Goal: Communication & Community: Answer question/provide support

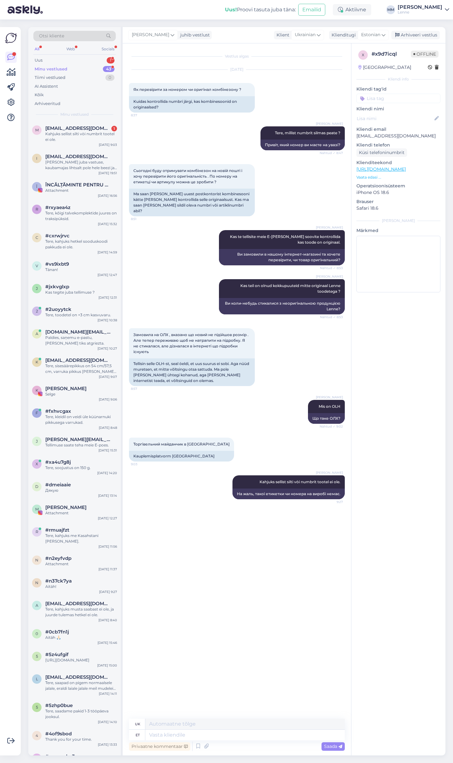
click at [445, 10] on icon at bounding box center [446, 9] width 4 height 5
click at [404, 40] on link "[PERSON_NAME] chat teisele domeenile" at bounding box center [393, 42] width 112 height 11
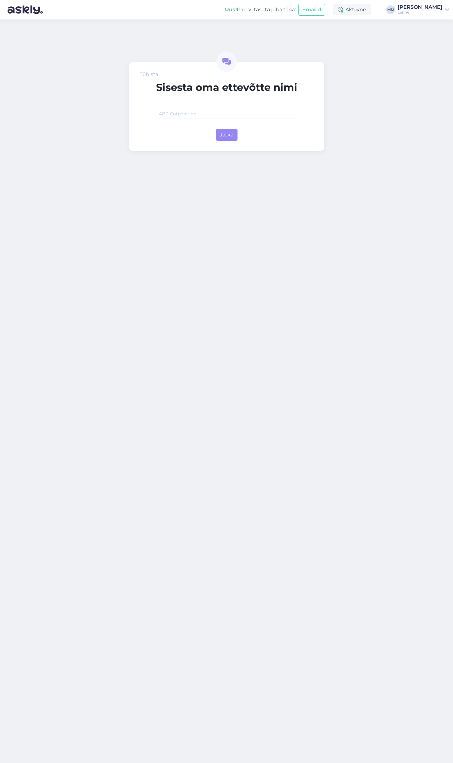
click at [446, 14] on link "[PERSON_NAME]" at bounding box center [423, 10] width 52 height 10
click at [387, 24] on span "Lenne" at bounding box center [379, 25] width 75 height 10
click at [332, 24] on div "Tühista [PERSON_NAME] oma ettevõtte nimi Jätka" at bounding box center [226, 390] width 453 height 743
click at [25, 9] on img at bounding box center [25, 9] width 35 height 19
click at [423, 7] on div "[PERSON_NAME]" at bounding box center [419, 7] width 45 height 5
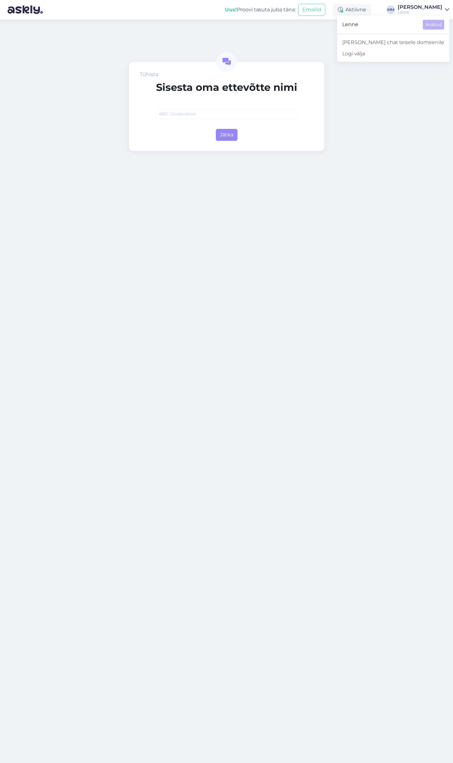
click at [108, 34] on div "Tühista Sisesta oma ettevõtte nimi Jätka" at bounding box center [226, 390] width 453 height 743
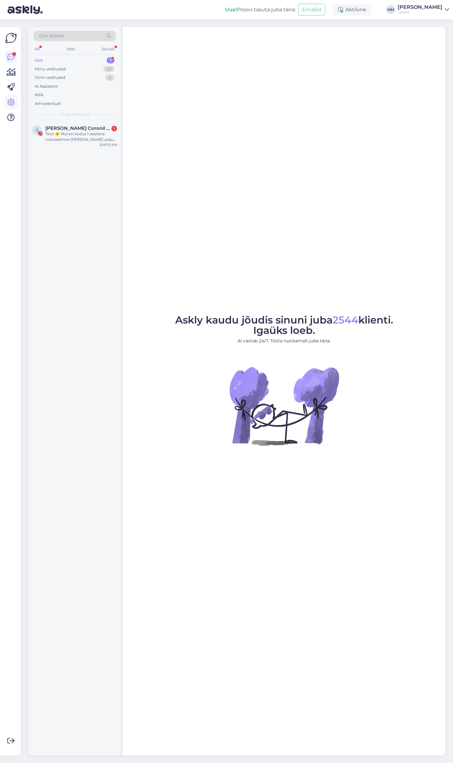
click at [15, 103] on link at bounding box center [10, 102] width 11 height 11
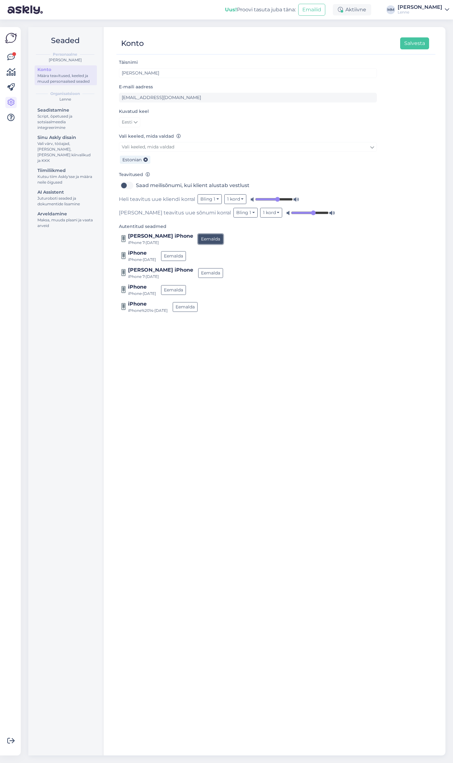
click at [198, 239] on button "Eemalda" at bounding box center [210, 239] width 25 height 10
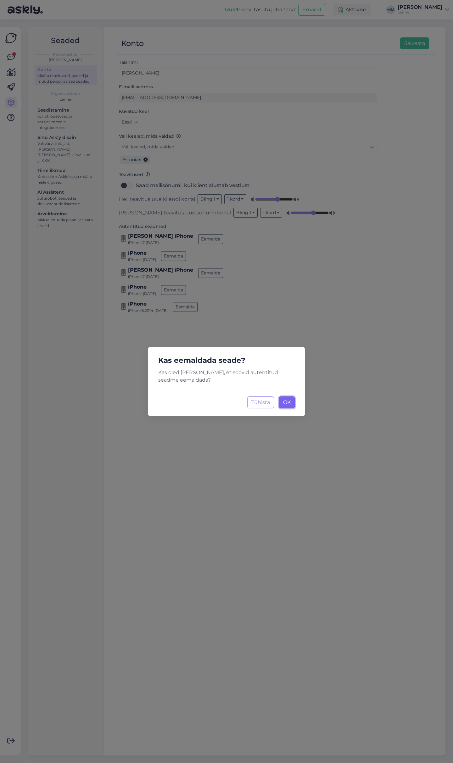
click at [291, 402] on button "OK Laadimine..." at bounding box center [287, 402] width 16 height 12
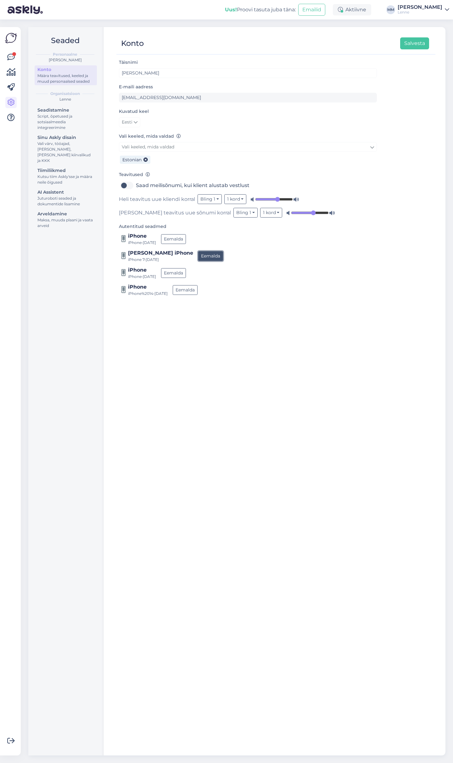
click at [198, 254] on button "Eemalda" at bounding box center [210, 256] width 25 height 10
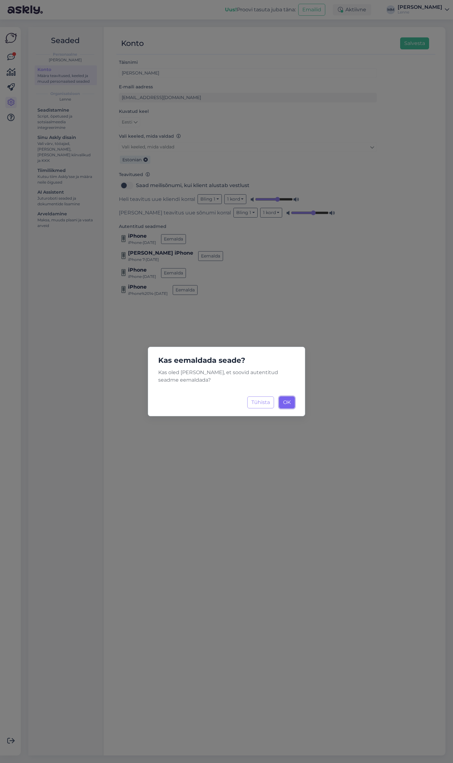
click at [288, 405] on span "OK" at bounding box center [287, 402] width 8 height 6
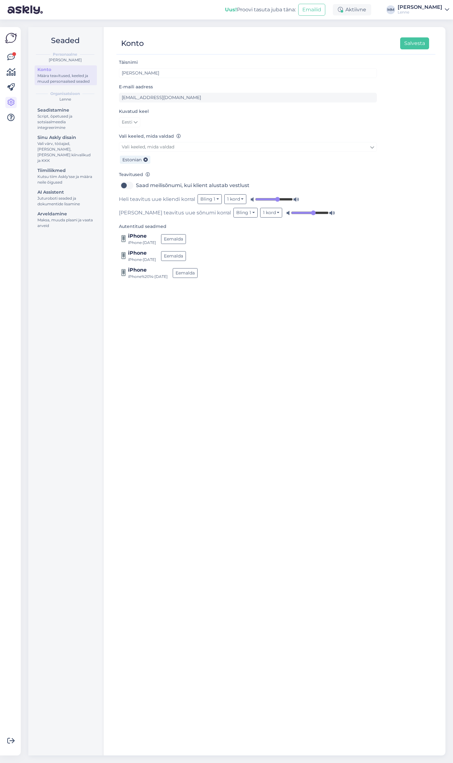
drag, startPoint x: 128, startPoint y: 276, endPoint x: 169, endPoint y: 280, distance: 41.7
click at [169, 280] on div "Täisnimi maris mette E-maili aadress maris@lenne.ee Kuvatud keel Eesti Vali kee…" at bounding box center [275, 403] width 319 height 691
click at [187, 290] on div "Täisnimi maris mette E-maili aadress maris@lenne.ee Kuvatud keel Eesti Vali kee…" at bounding box center [275, 403] width 319 height 691
click at [59, 174] on div "Kutsu tiim Askly'sse ja määra neile õigused" at bounding box center [65, 179] width 57 height 11
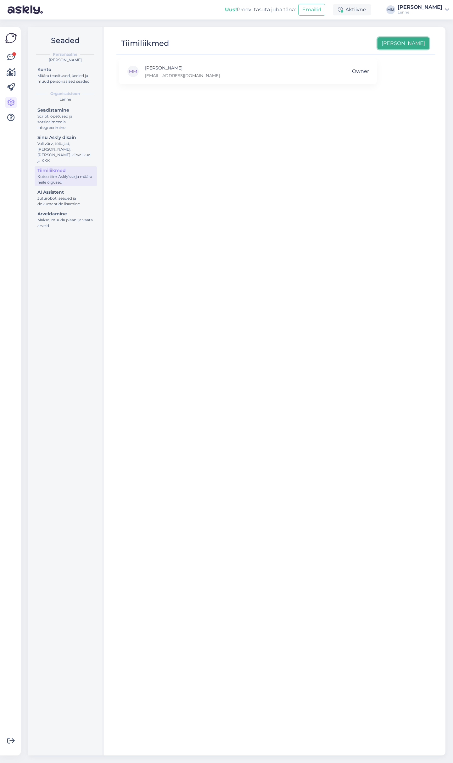
click at [416, 46] on button "Lisa uus" at bounding box center [403, 43] width 52 height 12
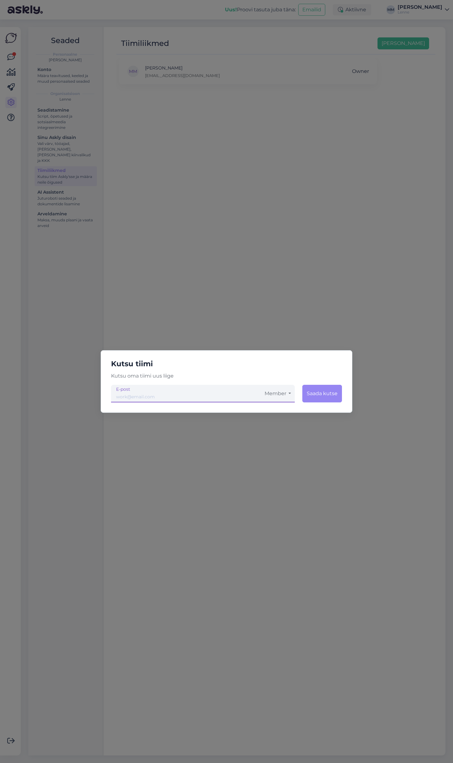
click at [155, 399] on input "email" at bounding box center [186, 394] width 150 height 18
type input "sirli@lenne.ee"
click at [291, 392] on button "Member" at bounding box center [278, 394] width 34 height 18
click at [284, 422] on link "Admin" at bounding box center [278, 427] width 34 height 16
click at [322, 394] on button "Saada kutse" at bounding box center [321, 394] width 40 height 18
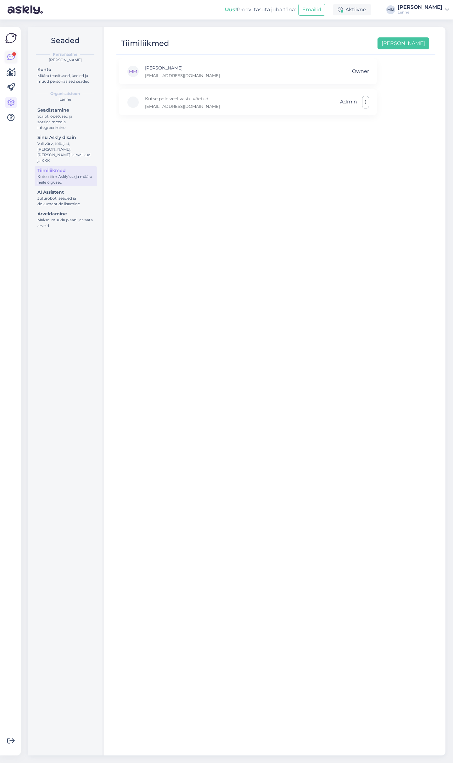
click at [10, 55] on icon at bounding box center [11, 57] width 8 height 8
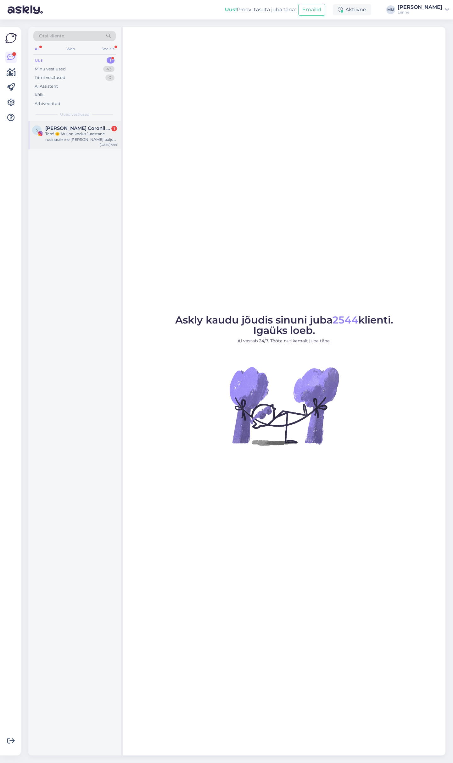
click at [86, 144] on div "S Silva Coronil Olivares 1 Tere! 🌞 Mul on kodus 1-aastane rosinasilmne poja ja …" at bounding box center [74, 135] width 92 height 28
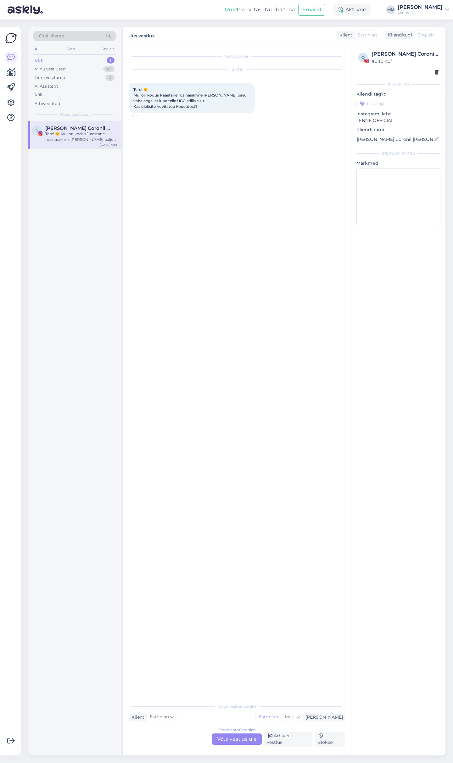
click at [245, 737] on div "Estonian to Estonian Võta vestlus üle" at bounding box center [237, 738] width 50 height 11
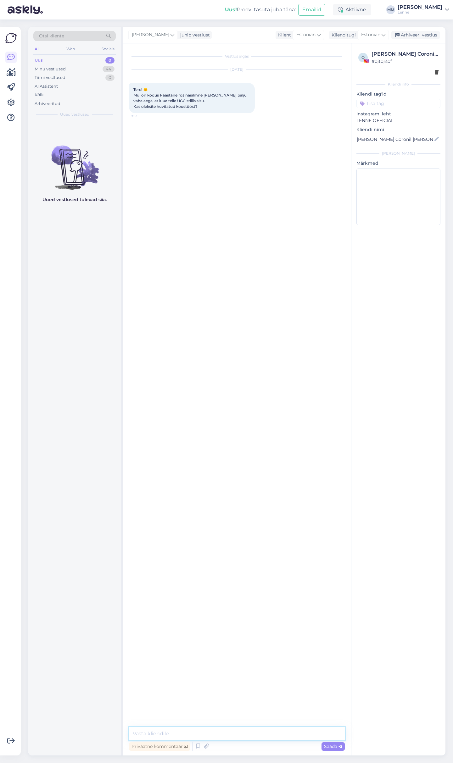
click at [226, 737] on textarea at bounding box center [237, 733] width 216 height 13
type textarea "Tere, kahjuks hetkel koostööd ei paku."
click at [50, 83] on div "AI Assistent" at bounding box center [74, 86] width 82 height 9
click at [50, 78] on div "Tiimi vestlused" at bounding box center [50, 77] width 31 height 6
click at [51, 70] on div "Minu vestlused" at bounding box center [50, 69] width 31 height 6
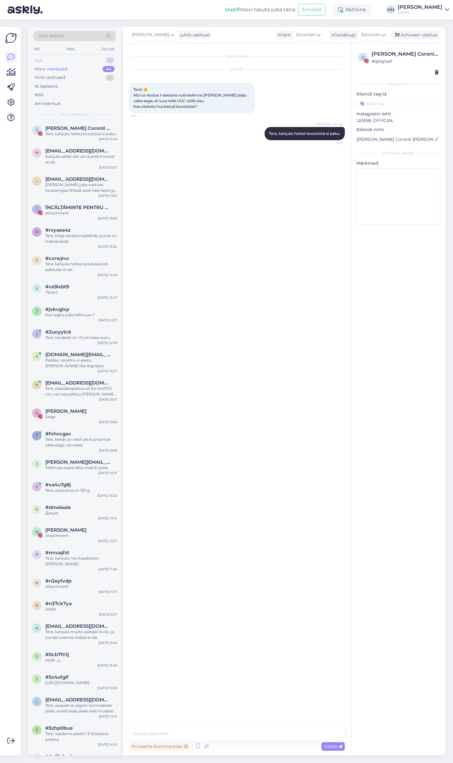
click at [50, 60] on div "Uus 0" at bounding box center [74, 60] width 82 height 9
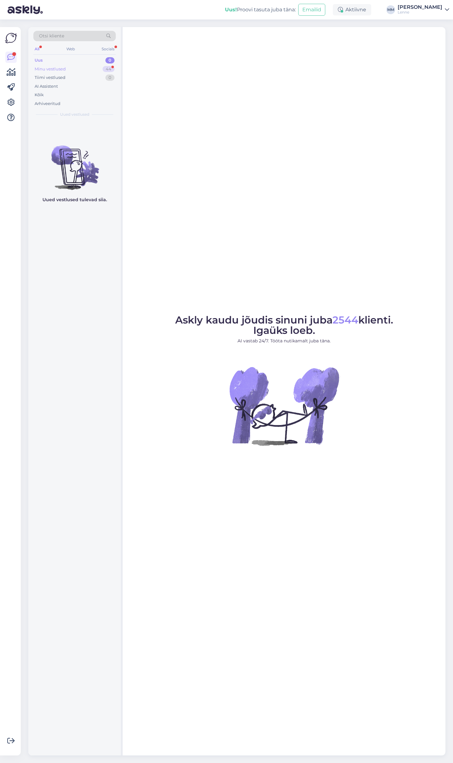
click at [85, 73] on div "Minu vestlused 44" at bounding box center [74, 69] width 82 height 9
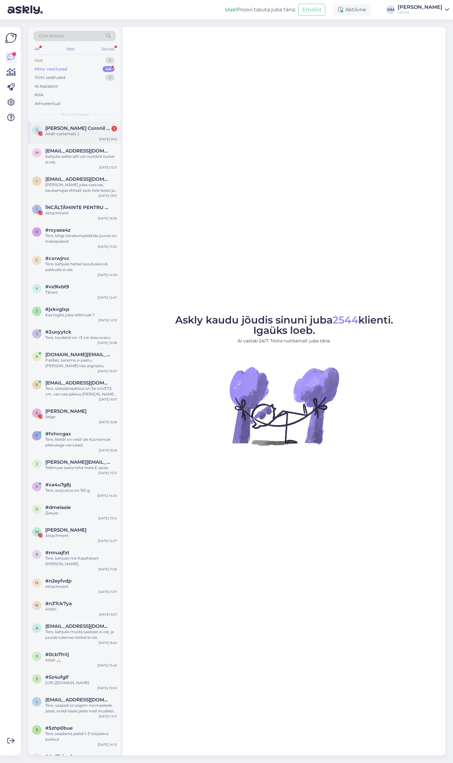
click at [86, 129] on span "Silva Coronil Olivares" at bounding box center [77, 128] width 65 height 6
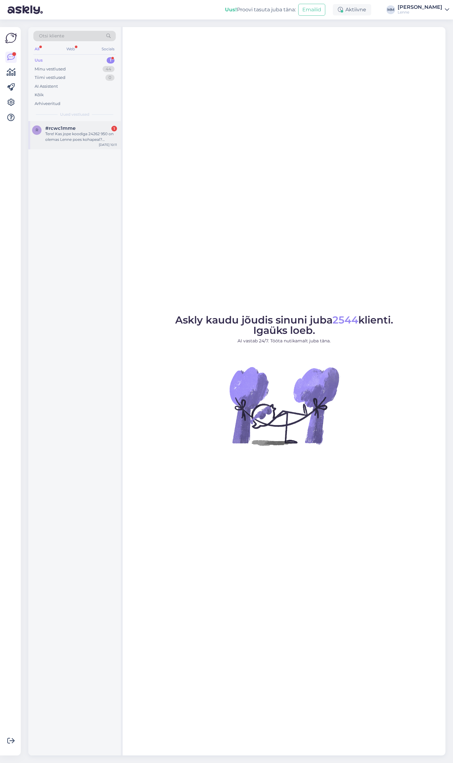
click at [80, 132] on div "Tere! Kas jope koodiga 24262 950 on olemas Lenne poes kohapeal? Huvitavad suuru…" at bounding box center [81, 136] width 72 height 11
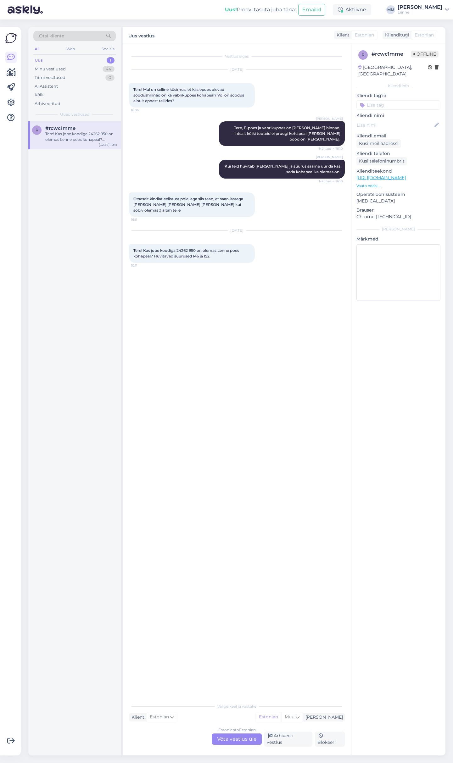
click at [246, 744] on div "Estonian to Estonian Võta vestlus üle" at bounding box center [237, 738] width 50 height 11
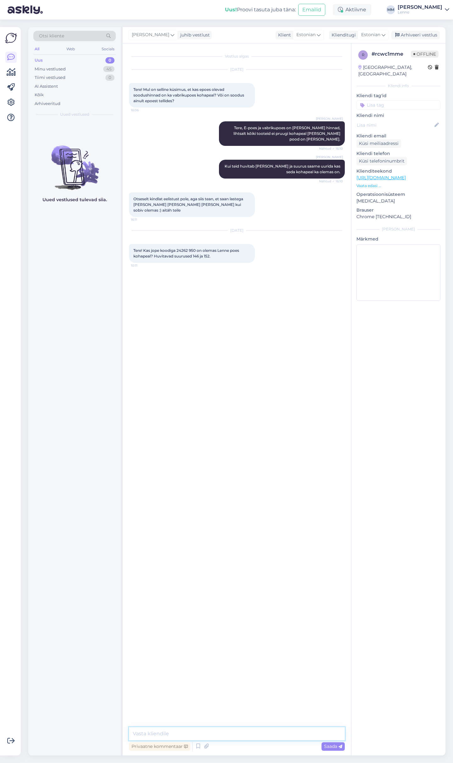
click at [236, 733] on textarea at bounding box center [237, 733] width 216 height 13
type textarea "Tere, poes kohapeal on suurus 146 , kahjuks suurust 152 ei ole."
click at [244, 747] on div "Privaatne kommentaar Saada" at bounding box center [237, 746] width 216 height 12
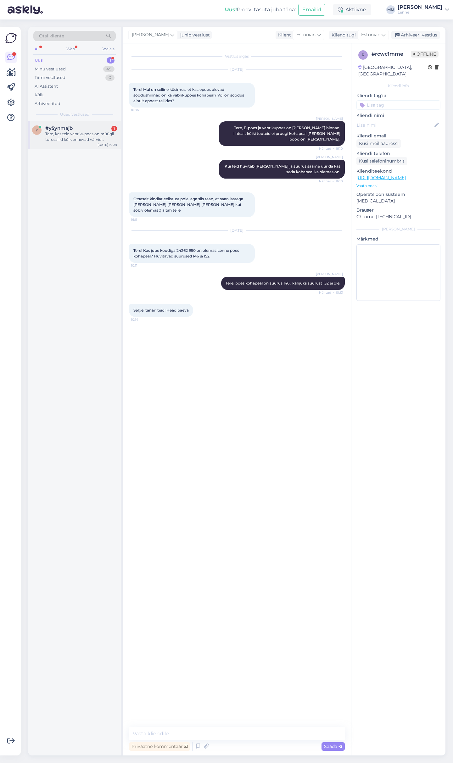
click at [80, 134] on div "Tere, kas teie vabrikupoes on müügil torusallid kõik erinevad värvid kohapeal o…" at bounding box center [81, 136] width 72 height 11
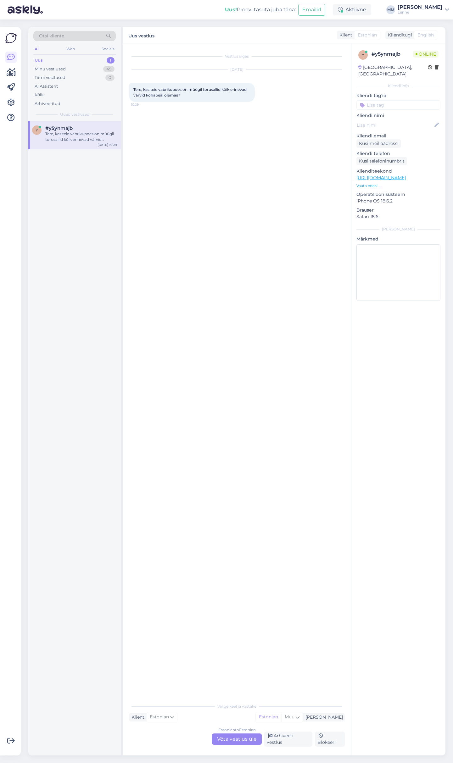
click at [242, 742] on div "Estonian to Estonian Võta vestlus üle" at bounding box center [237, 738] width 50 height 11
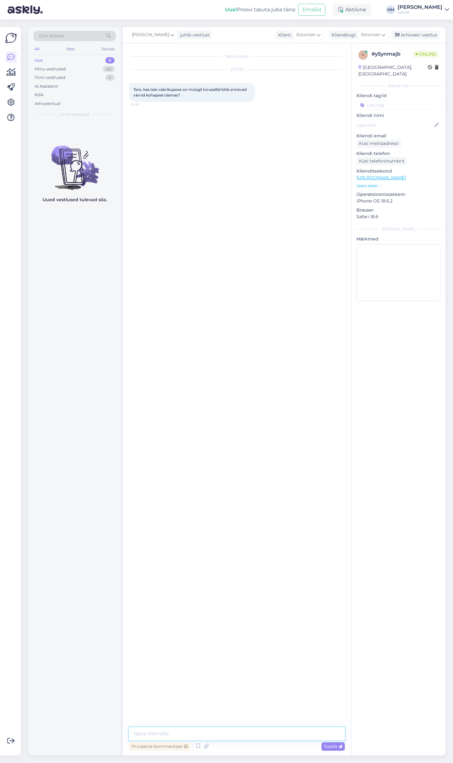
click at [208, 736] on textarea at bounding box center [237, 733] width 216 height 13
type textarea "Tere, vabrikupoes on suur valik kohapeal aga kahjuks kõiki tooteid mis on e-poe…"
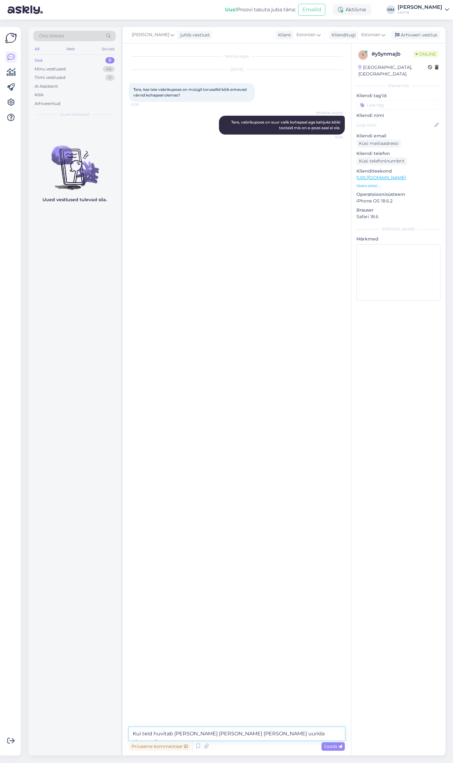
type textarea "Kui teid huvitab [PERSON_NAME] [PERSON_NAME] [PERSON_NAME] uurida täpsemalt."
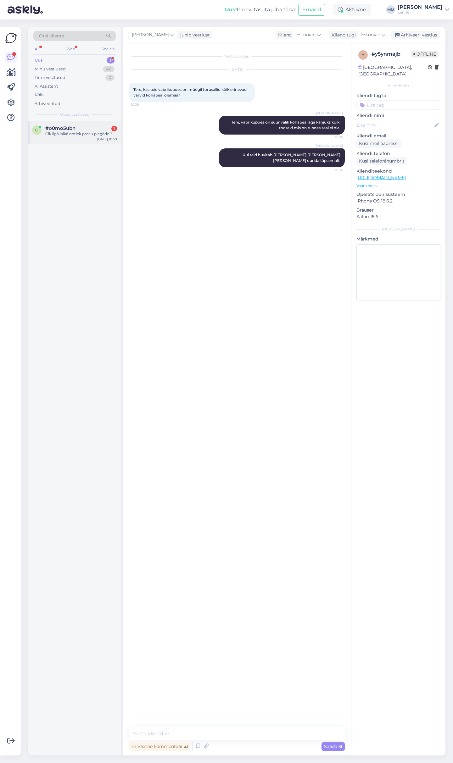
click at [47, 130] on span "#o0mo5ubn" at bounding box center [60, 128] width 30 height 6
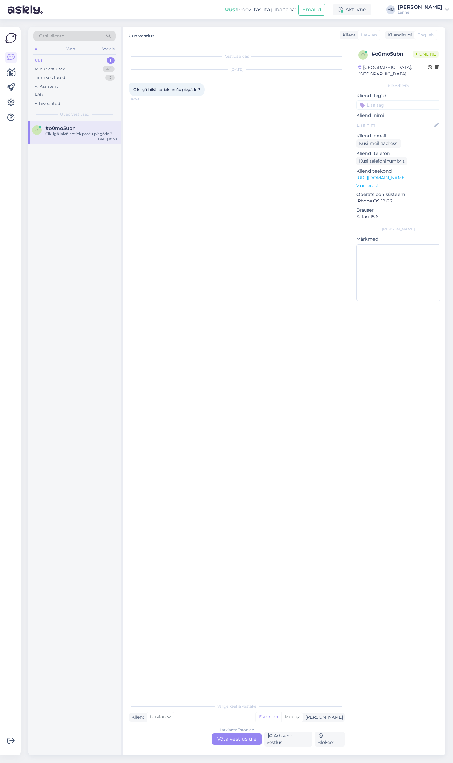
click at [235, 745] on div "Latvian to Estonian Võta vestlus üle" at bounding box center [237, 738] width 50 height 11
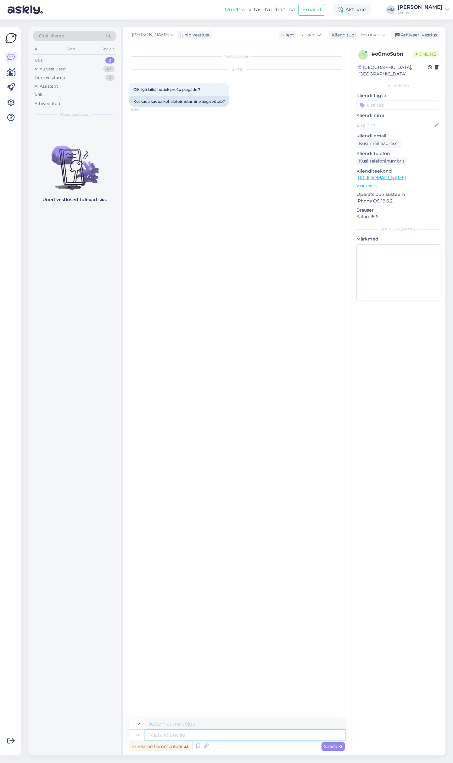
click at [211, 736] on textarea at bounding box center [244, 735] width 199 height 11
type textarea "Tere,"
type textarea "Sveiki,"
type textarea "Tere, me p"
type textarea "Sveiki, mēs"
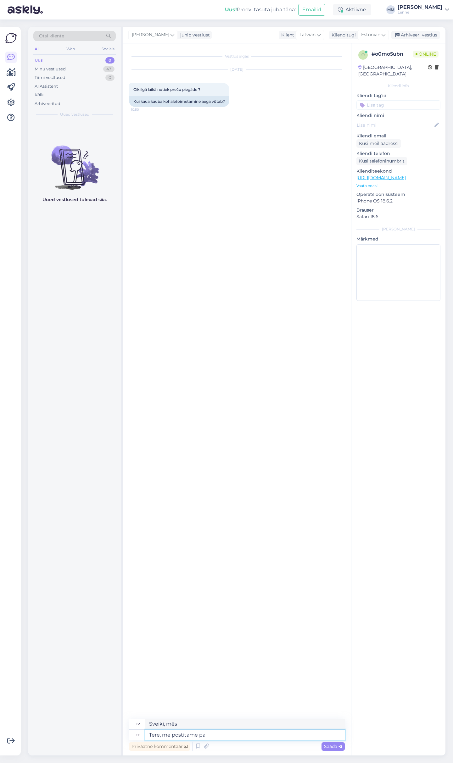
type textarea "Tere, me postitame pak"
type textarea "Sveiki, mēs publicējam"
type textarea "Tere, me postitame pakid"
type textarea "Sveiki, mēs sūtām pakas."
type textarea "Tere, me postitame pakid 1-3"
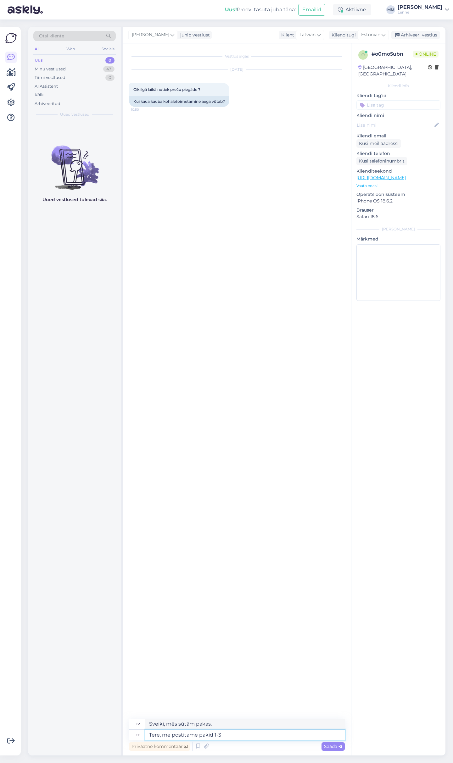
type textarea "Sveiki, mēs sūtām pakas 1-3"
type textarea "Tere, me postitame pakid 1-3 tööpäeva j"
type textarea "Sveiki, mēs piegādājam pakas 1-3 darba dienu laikā."
type textarea "Tere, me postitame pakid 1-3 tööpäeva jooksul , s"
type textarea "Sveiki, mēs piegādājam pakas 1–3 darba dienu laikā."
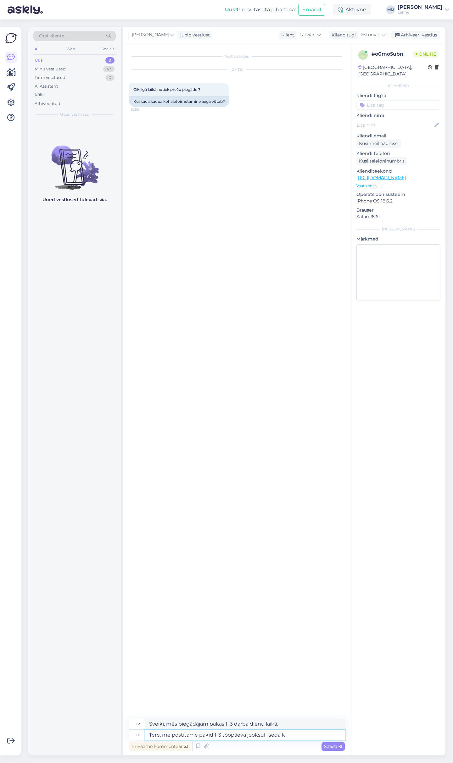
type textarea "Tere, me postitame pakid 1-3 tööpäeva jooksul , [PERSON_NAME]"
type textarea "Sveiki, mēs nosūtām pakas 1–3 darba dienu laikā."
type textarea "Tere, me postitame pakid 1-3 tööpäeva jooksul , [PERSON_NAME] k"
type textarea "Sveiki, mēs nosūtām pakas 1–3 darba dienu laikā, ja"
type textarea "Tere, me postitame pakid 1-3 tööpäeva jooksul , [PERSON_NAME] kiiretsi k"
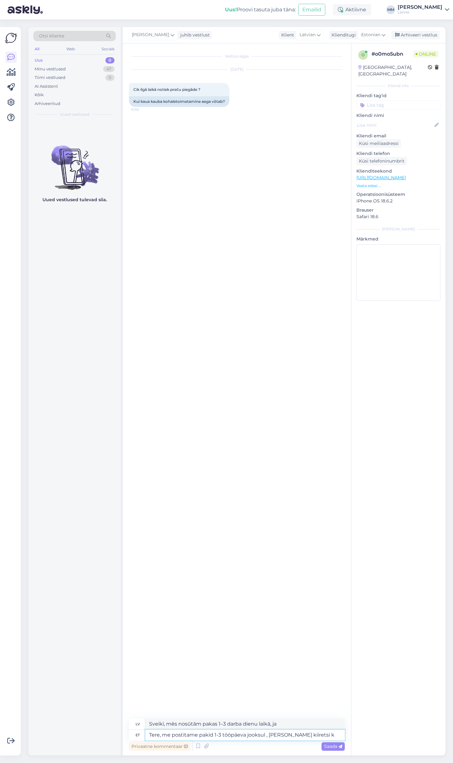
type textarea "Sveiki, mēs piegādājam pakas 1–3 darba dienu laikā, [PERSON_NAME] ir steiga."
type textarea "Tere, me postitame pakid 1-3 tööpäeva jooksul , [PERSON_NAME] kiiretsi kullerid…"
type textarea "Sveiki, mēs piegādājam pakas 1–3 darba dienu laikā, īpaši, ja izmantojam ekspre…"
type textarea "Tere, me postitame pakid 1-3 tööpäeva jooksul , [PERSON_NAME] kiiretsi kullerid…"
type textarea "Sveiki, mēs piegādājam pakas 1–3 darba dienu laikā, atkarībā no kurjeru ātruma."
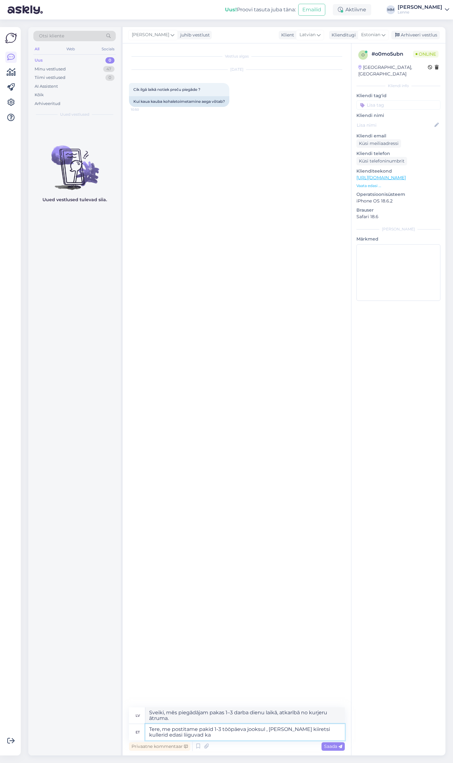
type textarea "Tere, me postitame pakid 1-3 tööpäeva jooksul , [PERSON_NAME] kiiretsi kullerid…"
type textarea "Sveiki, mēs nosūtām pakas 1–3 darba dienu laikā, atkarībā no tā, cik ātri pārvi…"
type textarea "Tere, me postitame pakid 1-3 tööpäeva jooksul , [PERSON_NAME] kiiretsi kullerid…"
type textarea "Sveiki, mēs nosūtām pakas 1–3 darba dienu laikā, diemžēl kurjeri pārvietojas ti…"
type textarea "Tere, me postitame pakid 1-3 tööpäeva jooksul , [PERSON_NAME] kiiretsi kullerid…"
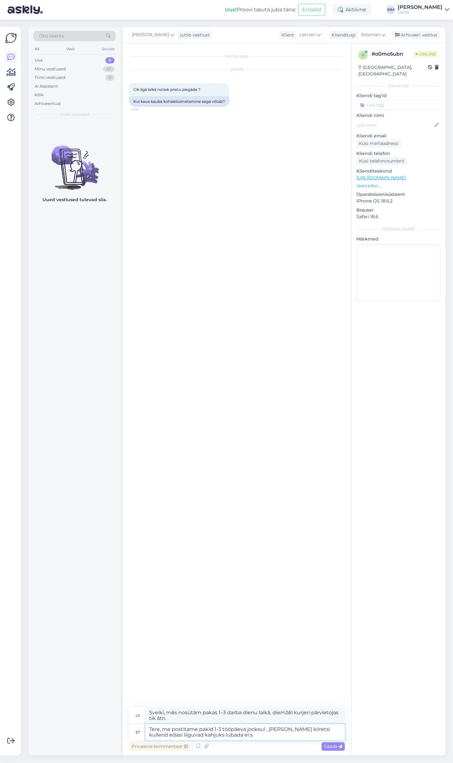
type textarea "Sveiki, mēs nosūtām pakas 1–3 darba dienu laikā, diemžēl nevaram garantēt, ka k…"
type textarea "Tere, me postitame pakid 1-3 tööpäeva jooksul , [PERSON_NAME] kiiretsi kullerid…"
click at [326, 747] on span "Saada" at bounding box center [333, 746] width 18 height 6
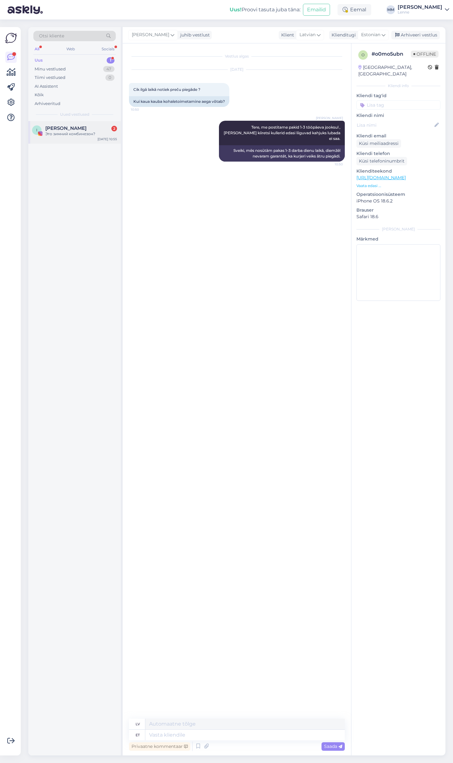
drag, startPoint x: 72, startPoint y: 129, endPoint x: 71, endPoint y: 125, distance: 3.2
click at [72, 129] on span "[PERSON_NAME]" at bounding box center [65, 128] width 41 height 6
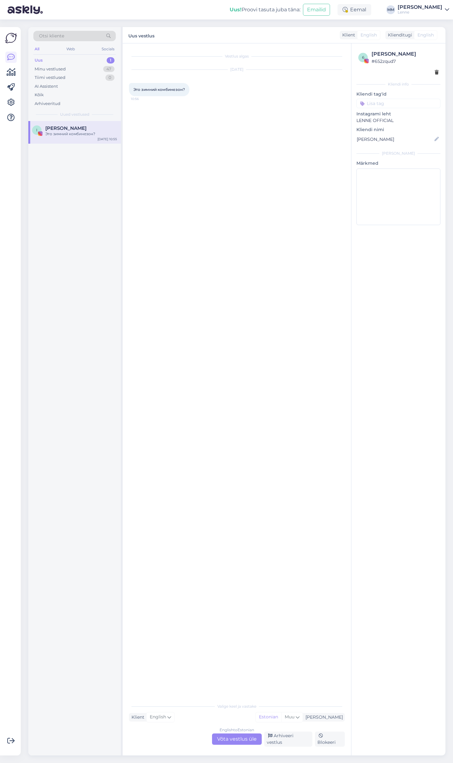
click at [234, 737] on div "English to Estonian Võta vestlus üle" at bounding box center [237, 738] width 50 height 11
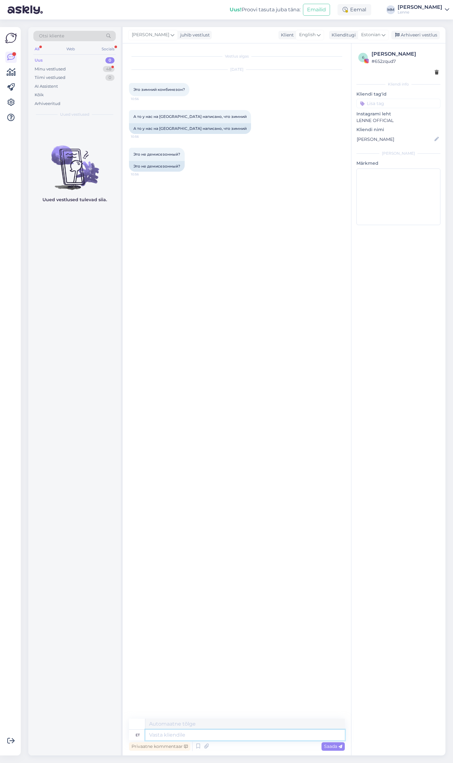
click at [241, 734] on textarea at bounding box center [244, 735] width 199 height 11
click at [190, 734] on textarea at bounding box center [244, 735] width 199 height 11
click at [90, 68] on div "Minu vestlused 48" at bounding box center [74, 69] width 82 height 9
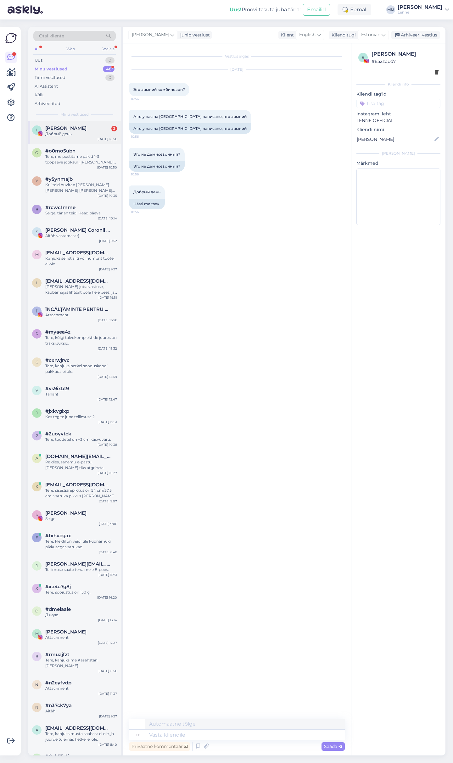
click at [68, 134] on div "Добрый день" at bounding box center [81, 134] width 72 height 6
click at [216, 735] on textarea at bounding box center [244, 735] width 199 height 11
type textarea "Tere"
type textarea "Hello"
type textarea "Tere,"
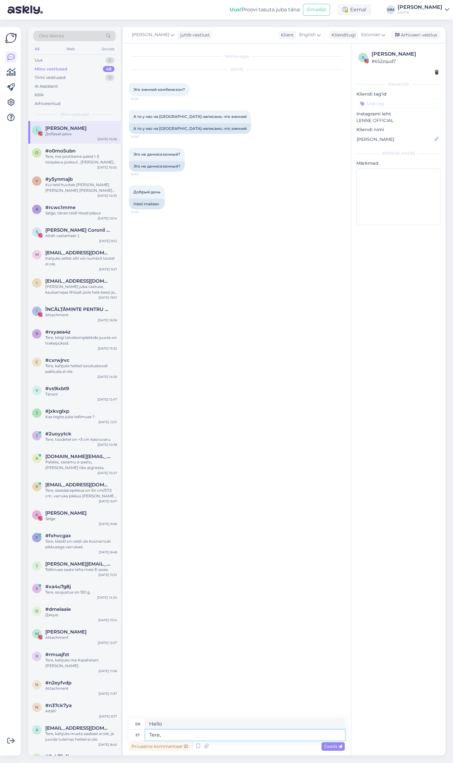
type textarea "Hello,"
type textarea "Tere, palun"
type textarea "Hello, please."
type textarea "Tere, palun täpsustage k"
type textarea "Hello, please clarify."
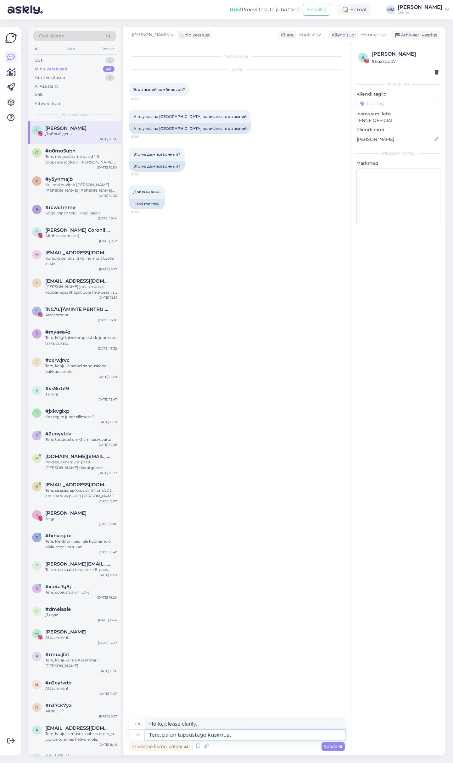
type textarea "Tere, palun täpsustage küsimust"
type textarea "Hello, please clarify the question."
type textarea "Tere, palun täpsustage küsimust ?"
type textarea "Hello, please clarify the question?"
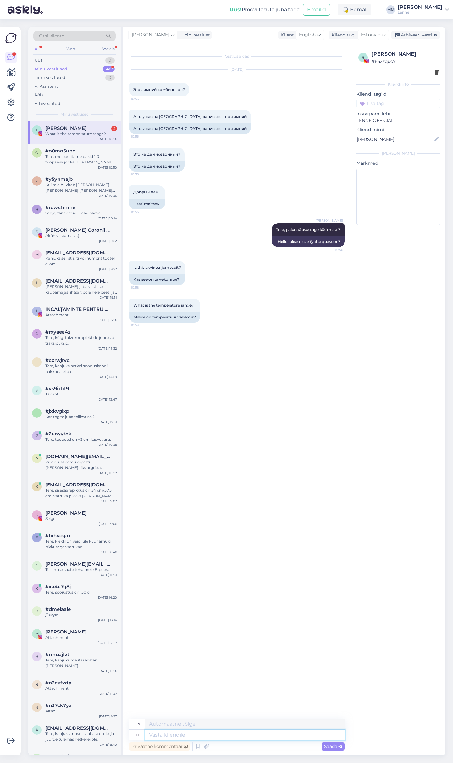
click at [189, 734] on textarea at bounding box center [244, 735] width 199 height 11
type textarea "Kahjuks ei näe"
type textarea "Unfortunately, I can't see"
type textarea "Kahjuks ei näe"
type textarea "Unfortunately, we don't see"
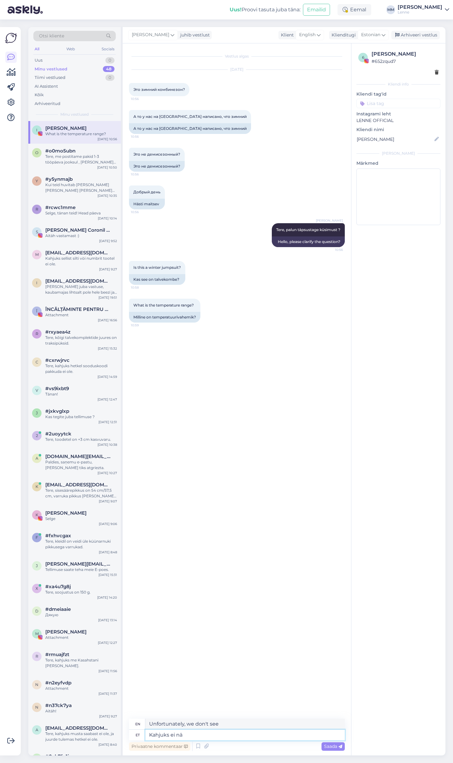
type textarea "Kahjuks ei n"
type textarea "Unfortunately, we don't see"
type textarea "Kahjuks ei"
type textarea "Unfortunately, I can't see"
type textarea "Kahjuks e"
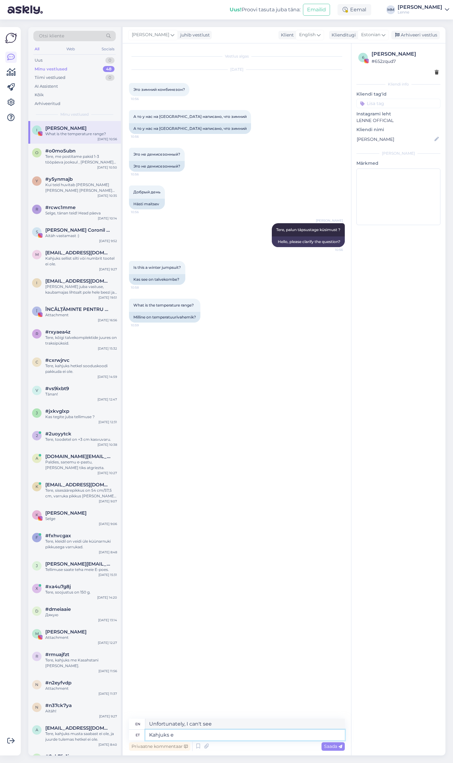
type textarea "Unfortunately, we don't see"
type textarea "Kahjuks"
type textarea "Unfortunately not"
type textarea "K"
type textarea "Unfortunately"
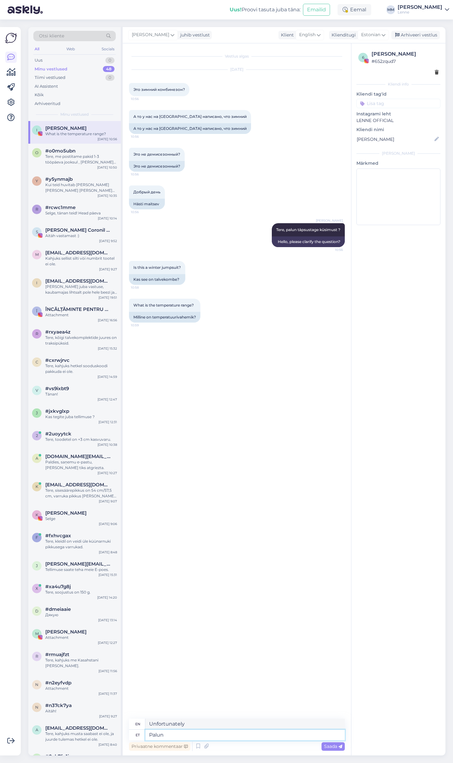
type textarea "Palun s"
type textarea "Please"
type textarea "Palun saatke m"
type textarea "Please send"
type textarea "Palun saatke meile t"
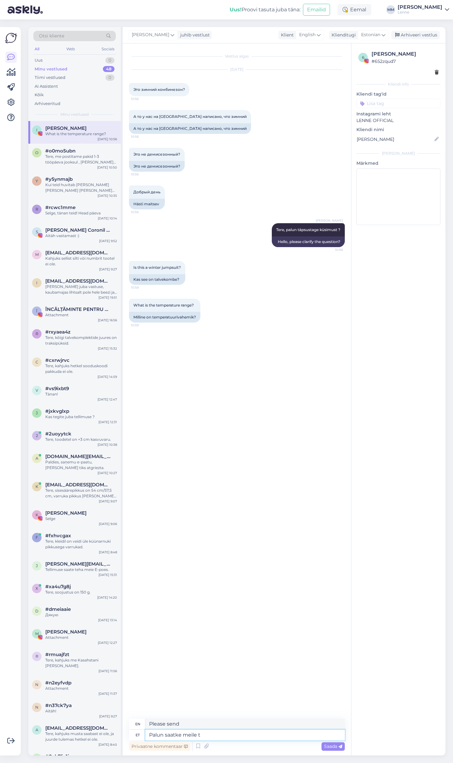
type textarea "Please send us"
type textarea "Palun saatke meile toote l"
type textarea "Please send us the product"
type textarea "Palun saatke meile toote link"
type textarea "Please send us the product link."
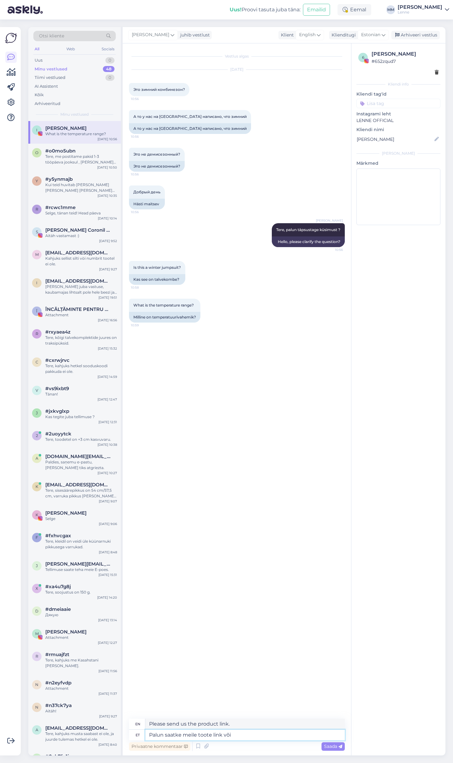
type textarea "Palun saatke meile toote link või"
type textarea "Please send us the product link or"
type textarea "Palun saatke meile toote link või pilt ?"
type textarea "Please send us a product link or picture?"
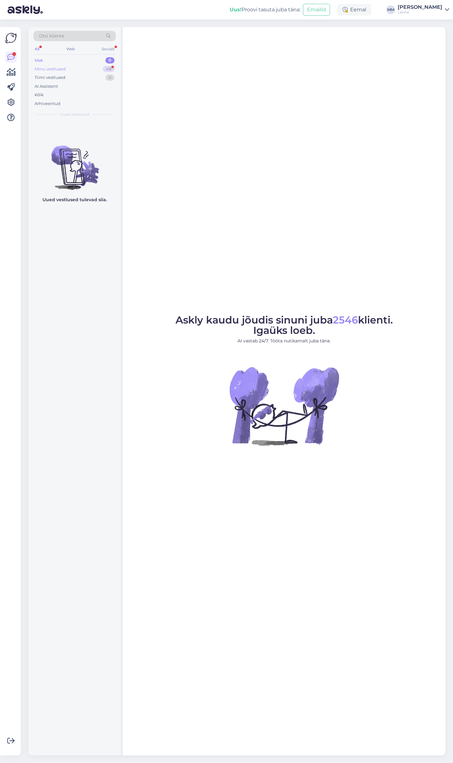
click at [71, 68] on div "Minu vestlused 48" at bounding box center [74, 69] width 82 height 9
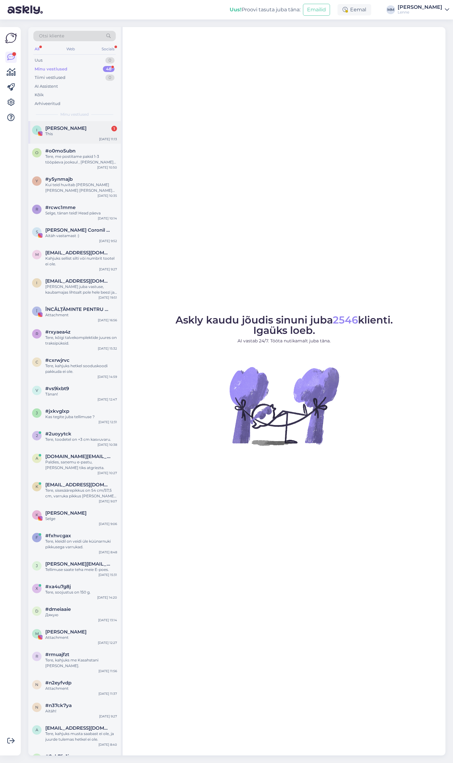
click at [86, 127] on span "[PERSON_NAME]" at bounding box center [65, 128] width 41 height 6
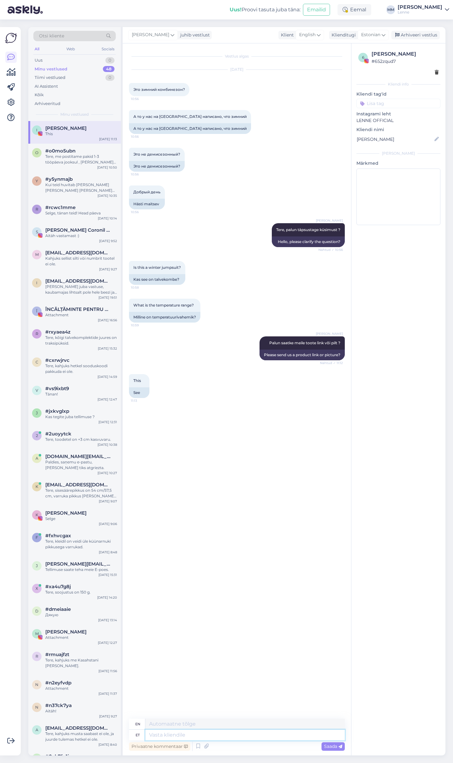
click at [185, 734] on textarea at bounding box center [244, 735] width 199 height 11
type textarea "Tegemist o"
type textarea "Doing"
type textarea "Tegemist on"
type textarea "It is"
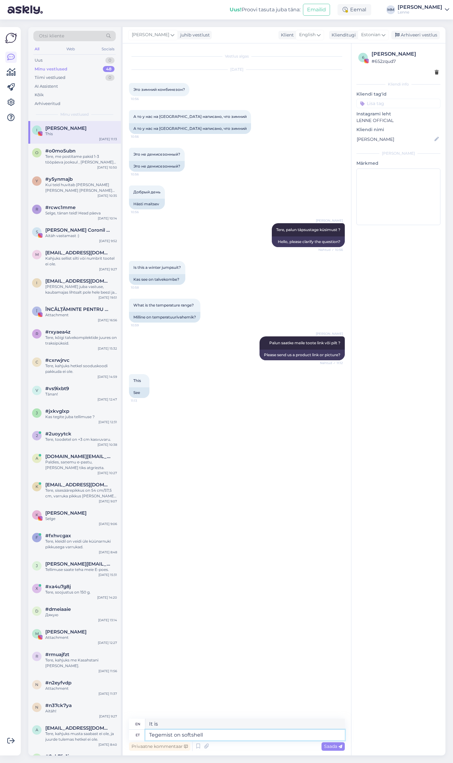
type textarea "Tegemist on softshell p"
type textarea "It is a softshell"
type textarea "Tegemist on softshell pükstega j"
type textarea "These are softshell pants."
type textarea "Tegemist on softshell pükstega ja n"
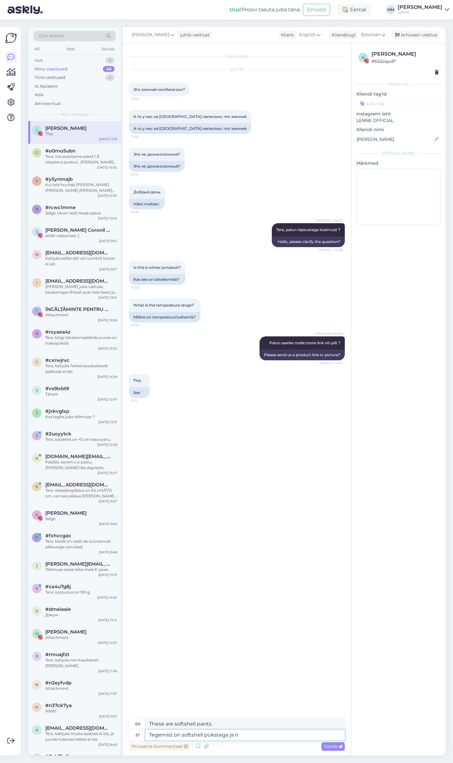
type textarea "These are softshell pants and"
type textarea "Tegemist on softshell pükstega ja need e"
type textarea "These are softshell pants and they"
type textarea "Tegemist on softshell pükstega ja need ei o"
type textarea "These are softshell pants and they are not"
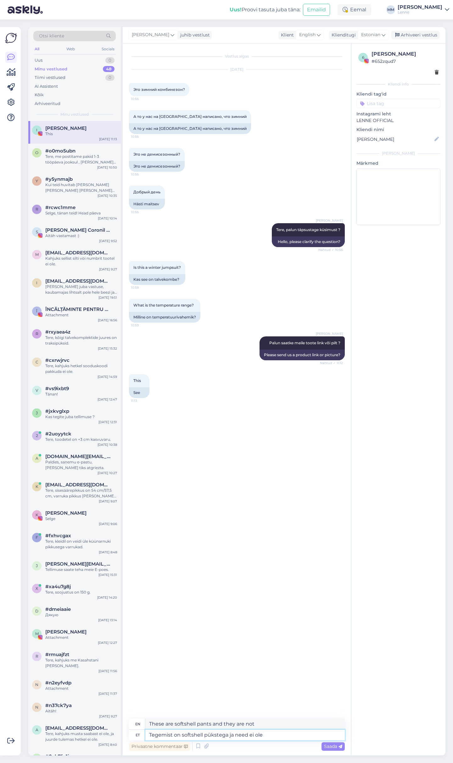
type textarea "Tegemist on softshell pükstega ja need ei ole"
type textarea "These are softshell pants and are not"
type textarea "Tegemist on softshell pükstega ja need ei ole talvepüksid."
type textarea "These are softshell pants and are not winter pants."
type textarea "Tegemist on softshell pükstega ja need ei ole talvepüksid."
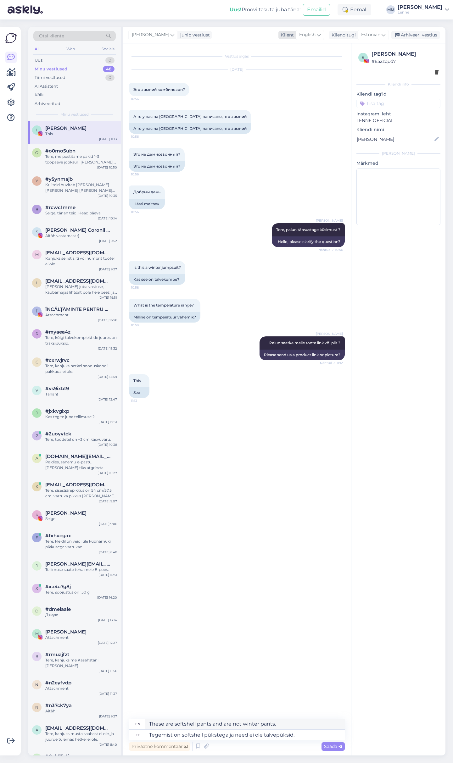
click at [312, 33] on span "English" at bounding box center [307, 34] width 16 height 7
type input "v"
type input "russ"
click at [311, 61] on link "Russian" at bounding box center [301, 63] width 69 height 10
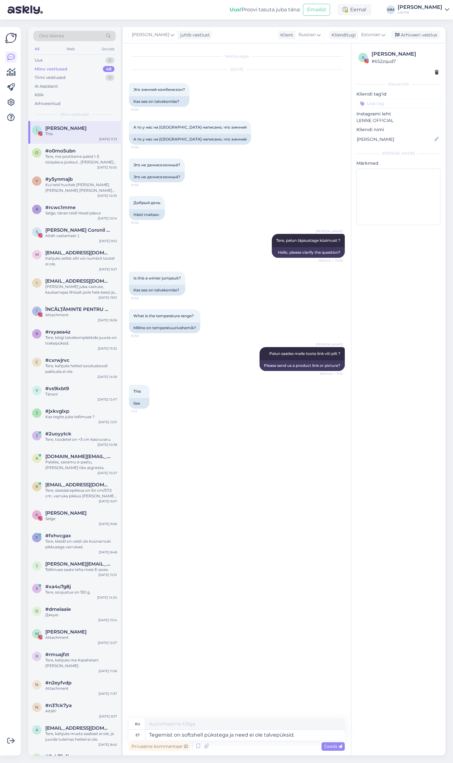
type textarea "Это брюки из материала софтшелл, а не зимние."
click at [330, 746] on span "Saada" at bounding box center [333, 746] width 18 height 6
